Goal: Find specific page/section: Find specific page/section

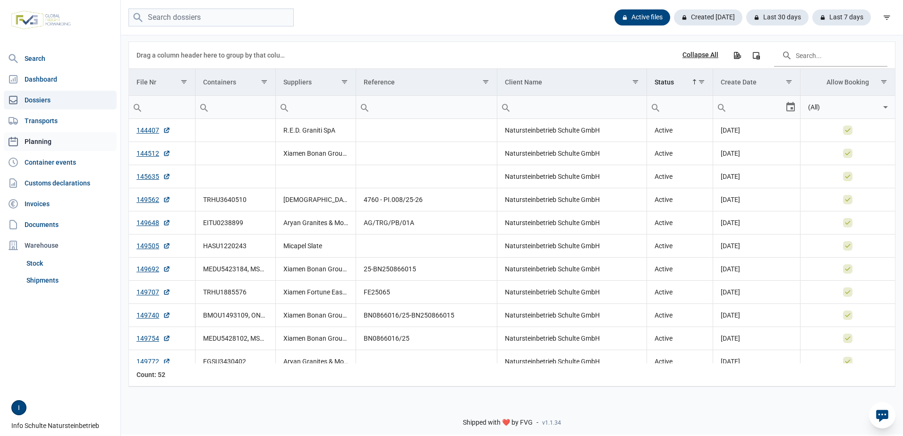
click at [26, 143] on link "Planning" at bounding box center [60, 141] width 113 height 19
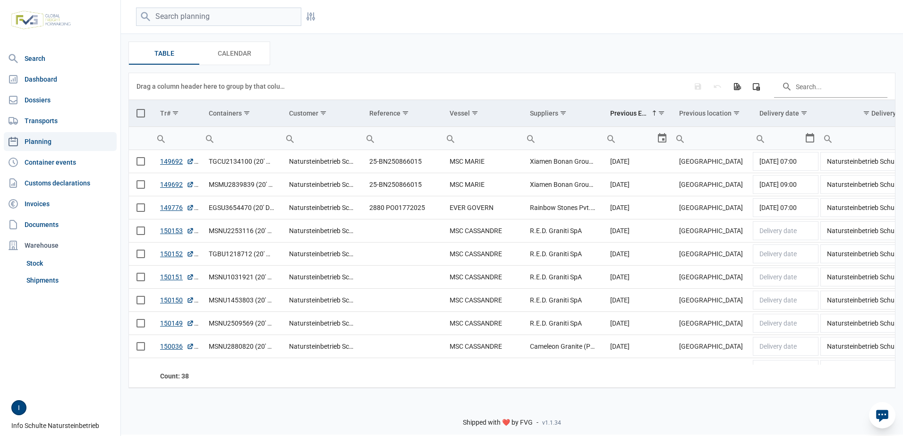
click at [879, 413] on icon at bounding box center [882, 416] width 12 height 12
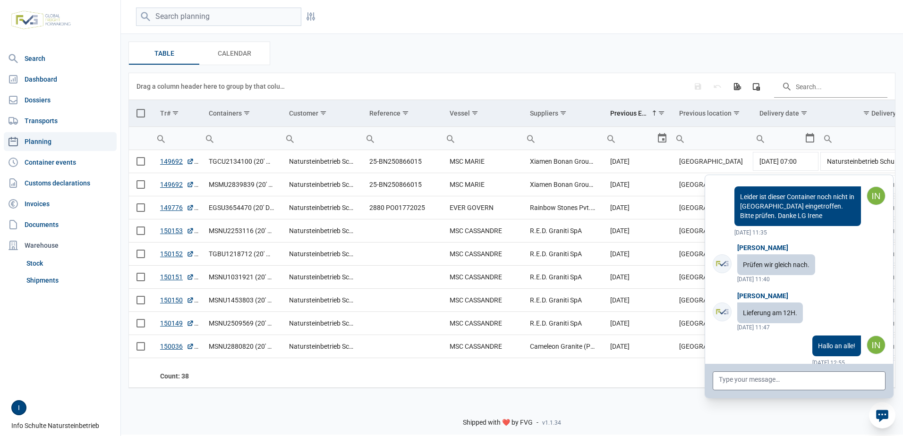
scroll to position [4035, 0]
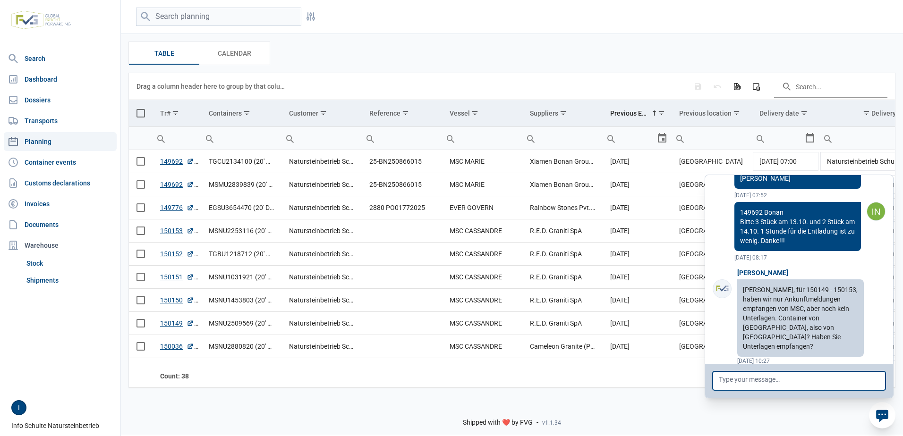
click at [758, 381] on textarea at bounding box center [798, 381] width 173 height 19
type textarea "G"
click at [399, 341] on td "Data grid with 38 rows and 11 columns" at bounding box center [402, 346] width 80 height 23
